Goal: Transaction & Acquisition: Purchase product/service

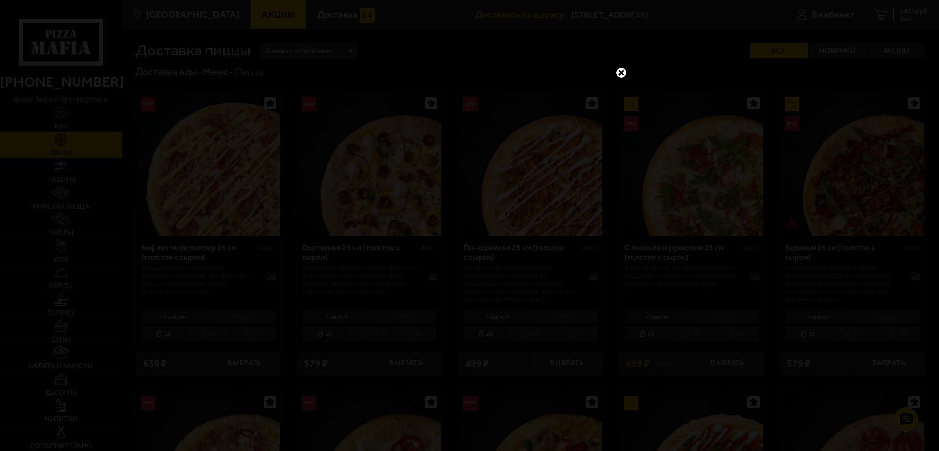
click at [623, 73] on link at bounding box center [621, 72] width 13 height 13
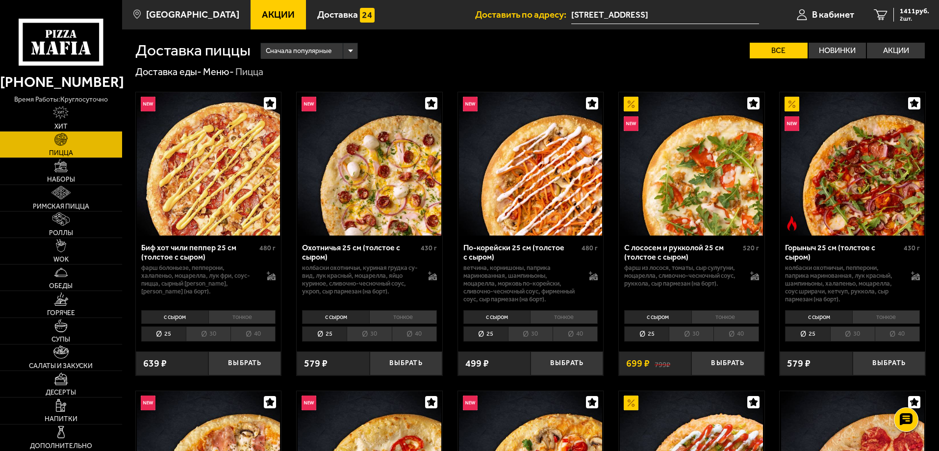
click at [65, 141] on img at bounding box center [60, 139] width 13 height 13
click at [881, 317] on li "тонкое" at bounding box center [886, 317] width 68 height 14
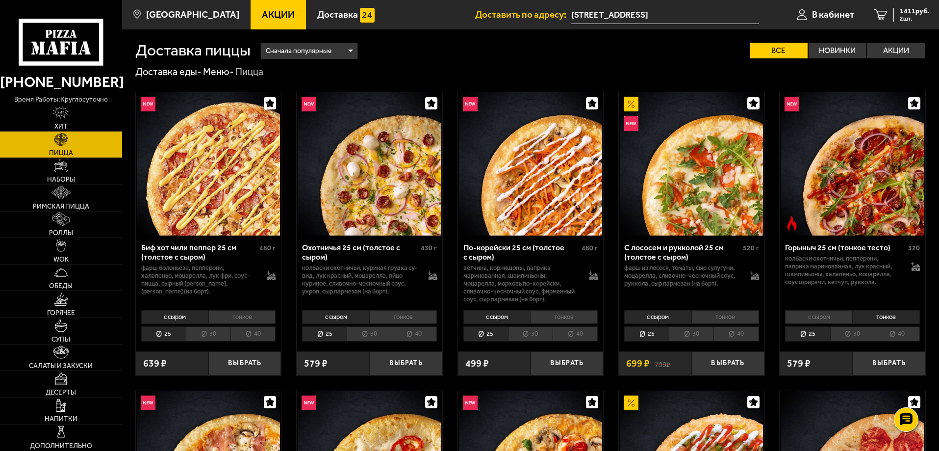
click at [851, 335] on li "30" at bounding box center [852, 333] width 45 height 15
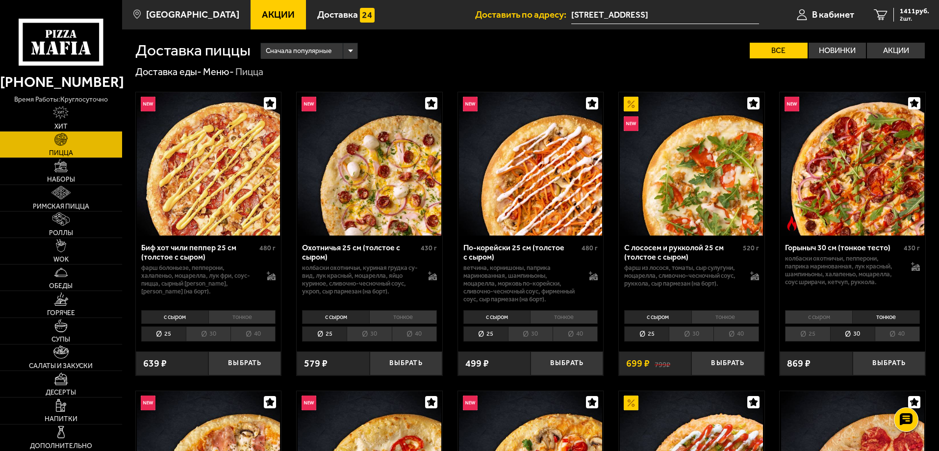
click at [847, 179] on img at bounding box center [852, 163] width 143 height 143
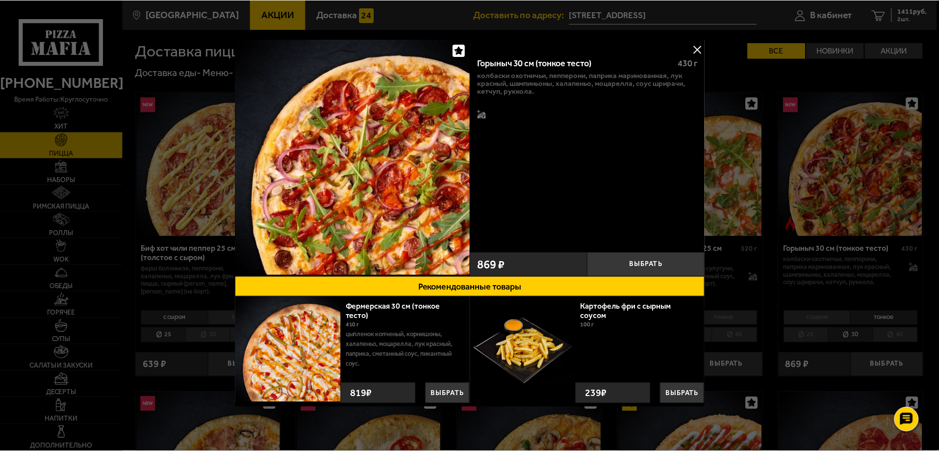
scroll to position [3, 0]
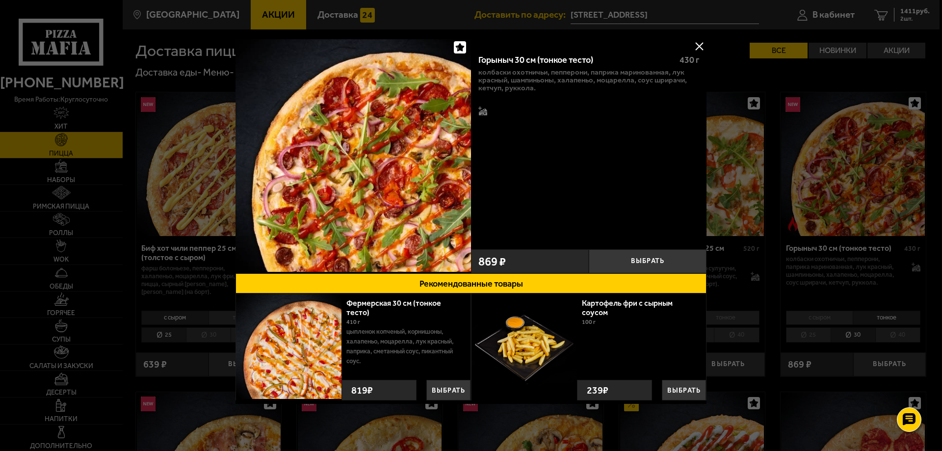
click at [398, 197] on img at bounding box center [352, 153] width 235 height 235
drag, startPoint x: 362, startPoint y: 362, endPoint x: 369, endPoint y: 330, distance: 33.5
click at [369, 330] on p "цыпленок копченый, корнишоны, халапеньо, моцарелла, лук красный, паприка, смета…" at bounding box center [404, 346] width 117 height 39
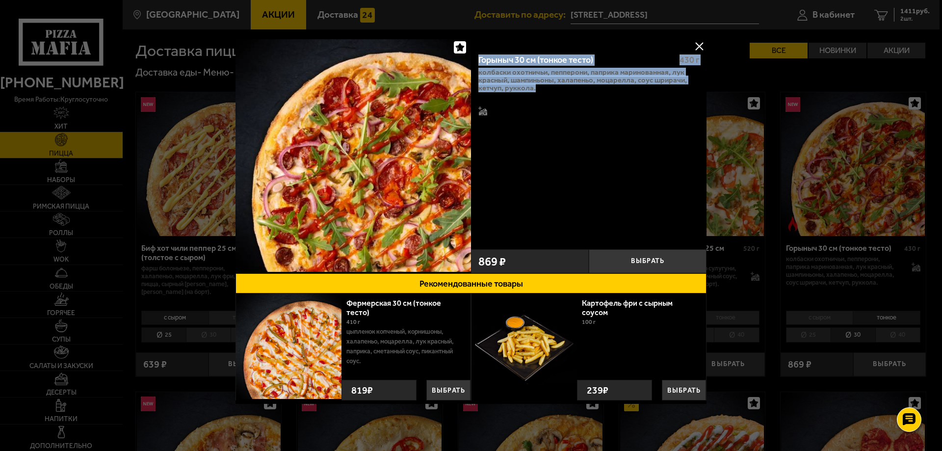
drag, startPoint x: 541, startPoint y: 87, endPoint x: 477, endPoint y: 60, distance: 69.2
click at [477, 60] on div "Горыныч 30 см (тонкое тесто) 430 г колбаски Охотничьи, пепперони, паприка марин…" at bounding box center [588, 145] width 235 height 198
copy div "Горыныч 30 см (тонкое тесто) 430 г колбаски Охотничьи, пепперони, паприка марин…"
click at [696, 43] on button at bounding box center [699, 46] width 15 height 15
